Goal: Task Accomplishment & Management: Manage account settings

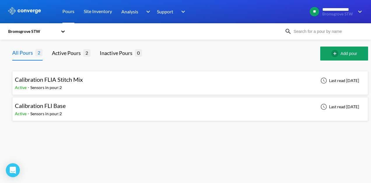
click at [115, 109] on div "Calibration FLI Base Active - Sensors in pour: 2 Last read [DATE]" at bounding box center [190, 109] width 350 height 19
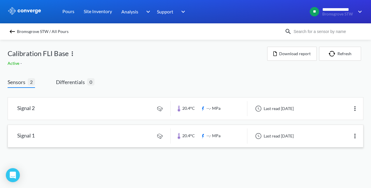
click at [209, 134] on link at bounding box center [185, 136] width 355 height 22
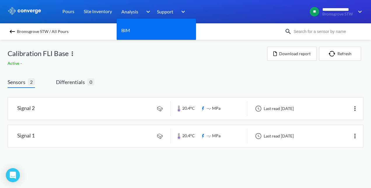
click at [135, 14] on span "Analysis" at bounding box center [129, 11] width 17 height 7
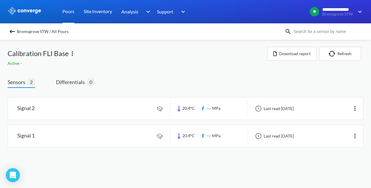
click at [65, 14] on link "Pours" at bounding box center [68, 11] width 12 height 23
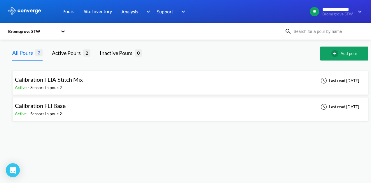
click at [70, 76] on div "Calibration FLIA Stitch Mix" at bounding box center [49, 79] width 68 height 9
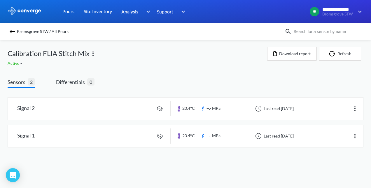
click at [92, 57] on img at bounding box center [93, 53] width 7 height 7
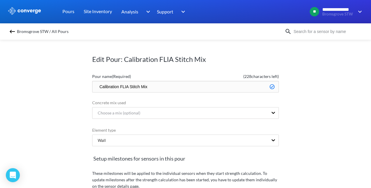
click at [127, 85] on input "Calibration FLIA Stitch Mix" at bounding box center [185, 87] width 187 height 12
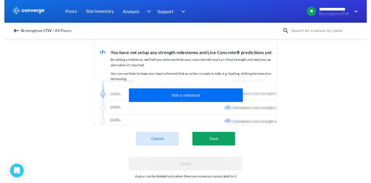
scroll to position [189, 0]
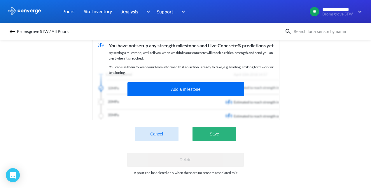
type input "Calibration FLI Stitch Mix"
click at [212, 129] on button "Save" at bounding box center [214, 134] width 44 height 14
